Goal: Task Accomplishment & Management: Use online tool/utility

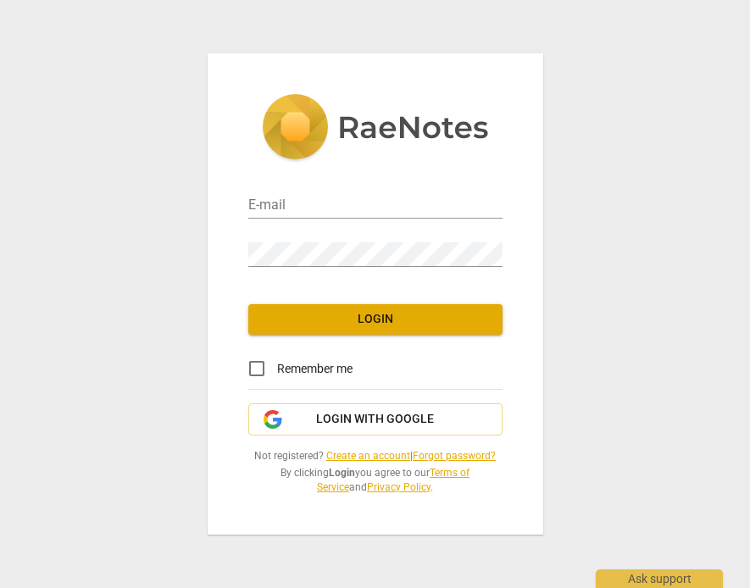
type input "[EMAIL_ADDRESS][DOMAIN_NAME]"
click at [336, 316] on span "Login" at bounding box center [375, 319] width 227 height 17
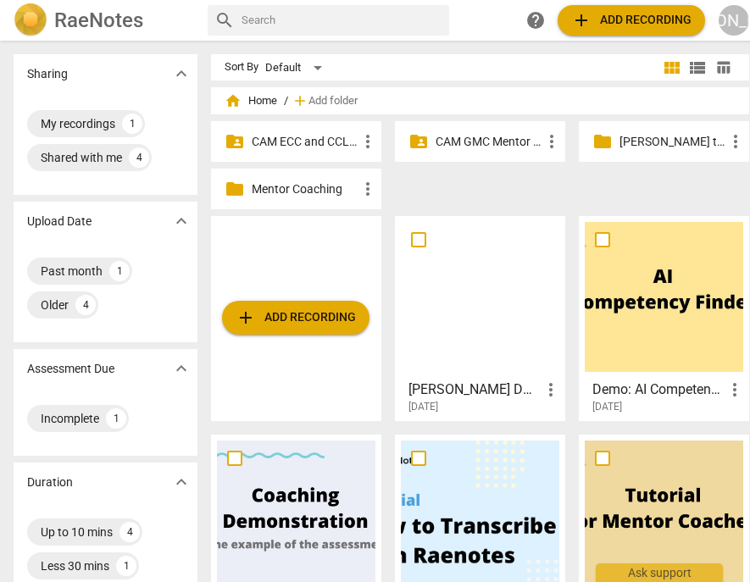
click at [642, 135] on p "[PERSON_NAME] twin[DEMOGRAPHIC_DATA] email" at bounding box center [672, 142] width 106 height 18
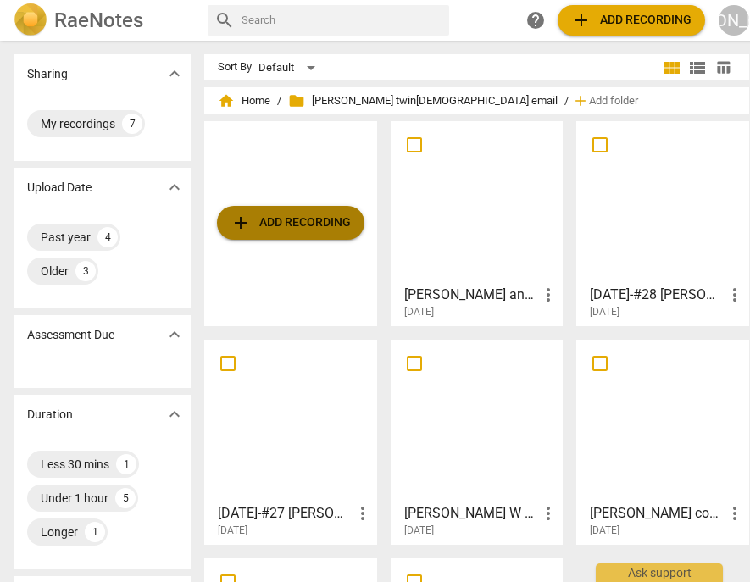
click at [320, 221] on span "add Add recording" at bounding box center [291, 223] width 120 height 20
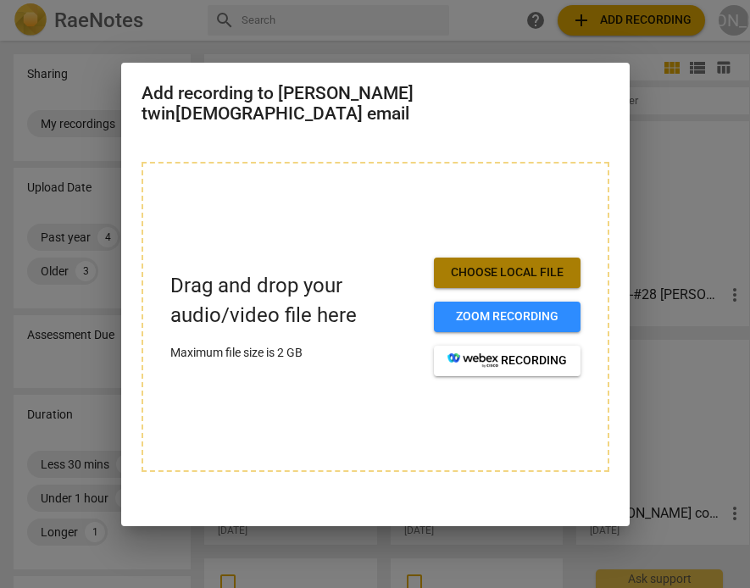
click at [503, 264] on span "Choose local file" at bounding box center [506, 272] width 119 height 17
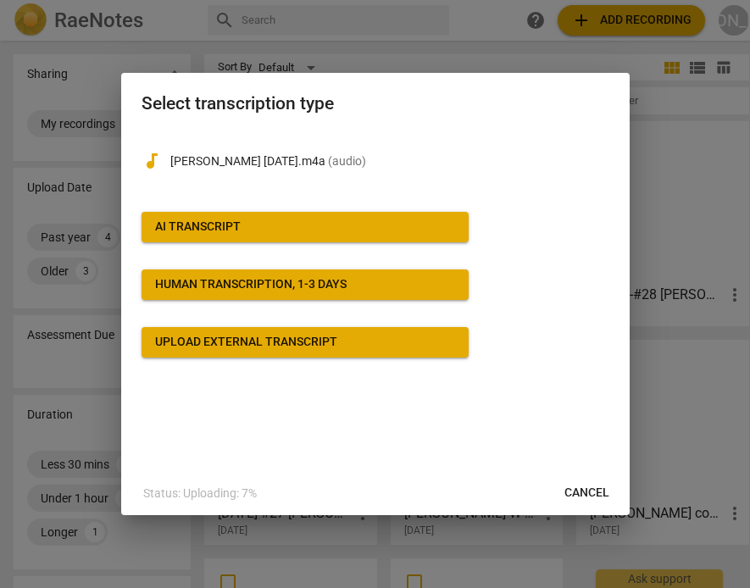
click at [359, 224] on span "AI Transcript" at bounding box center [305, 227] width 300 height 17
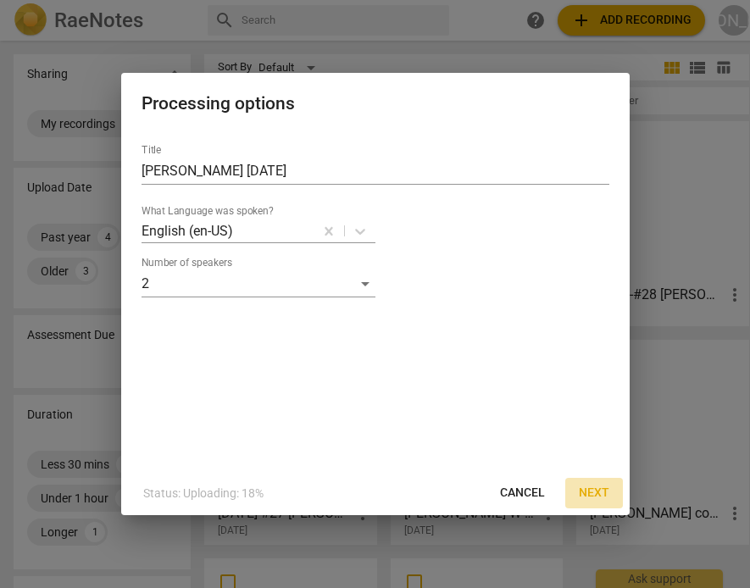
click at [593, 487] on span "Next" at bounding box center [594, 493] width 31 height 17
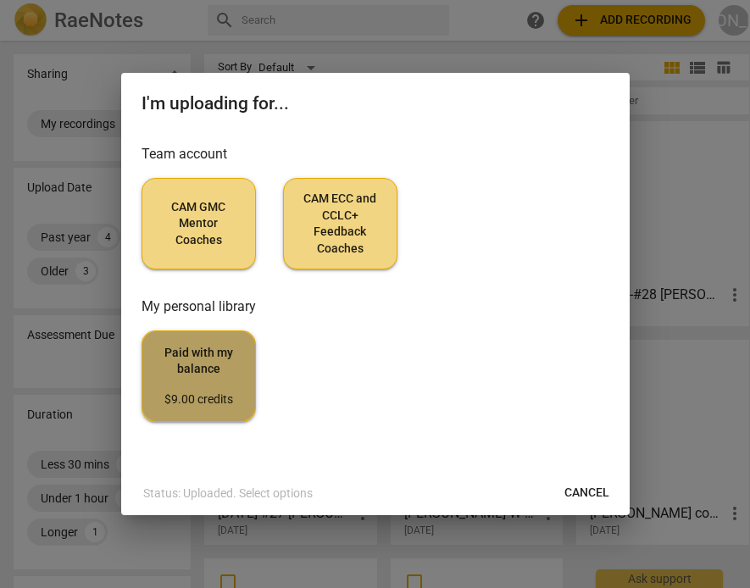
click at [204, 373] on span "Paid with my balance $9.00 credits" at bounding box center [199, 377] width 86 height 64
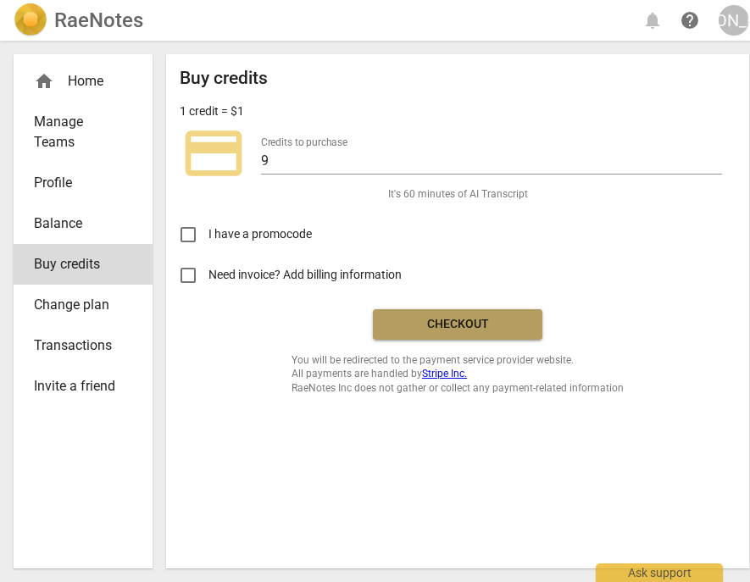
click at [413, 320] on span "Checkout" at bounding box center [457, 324] width 142 height 17
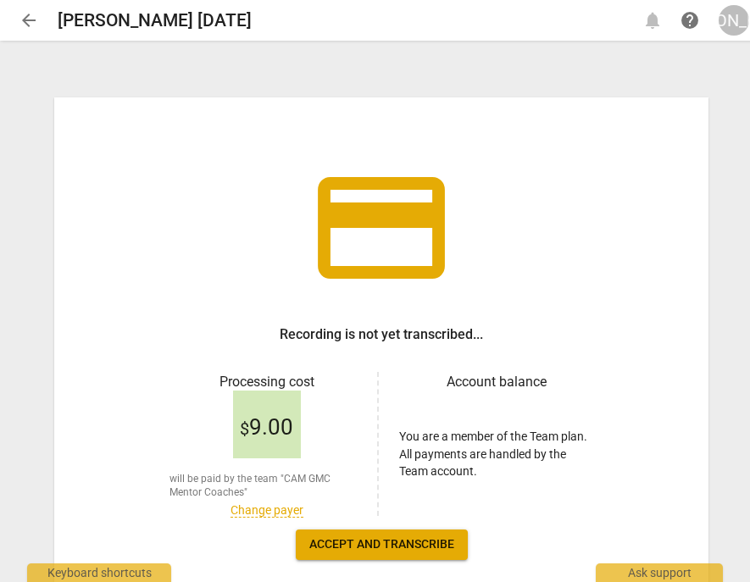
click at [363, 404] on div "Processing cost $ 9.00 will be paid by the team "CAM GMC Mentor Coaches" Change…" at bounding box center [273, 444] width 209 height 144
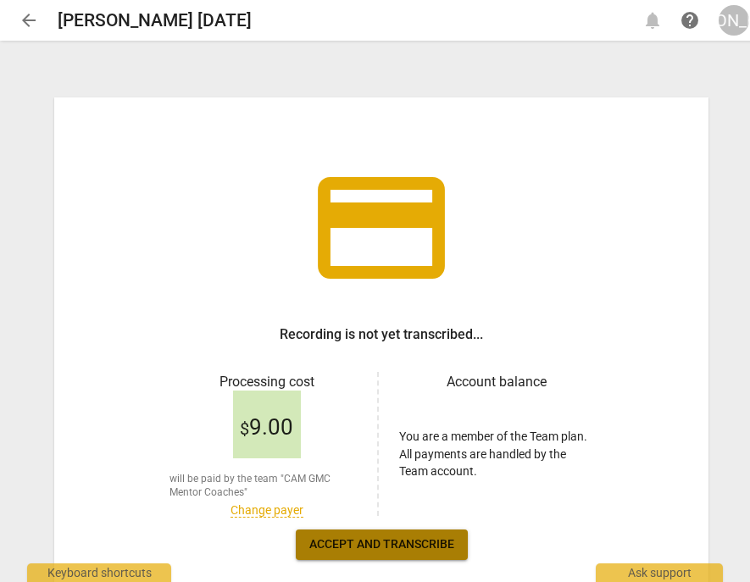
click at [427, 546] on span "Accept and transcribe" at bounding box center [381, 544] width 145 height 17
